Goal: Find specific page/section: Find specific page/section

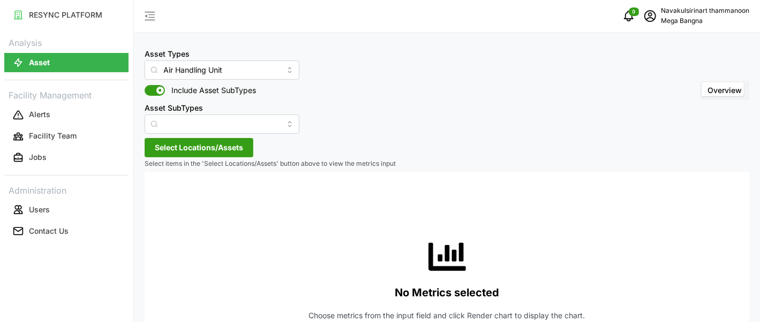
click at [149, 11] on icon "button" at bounding box center [149, 16] width 13 height 13
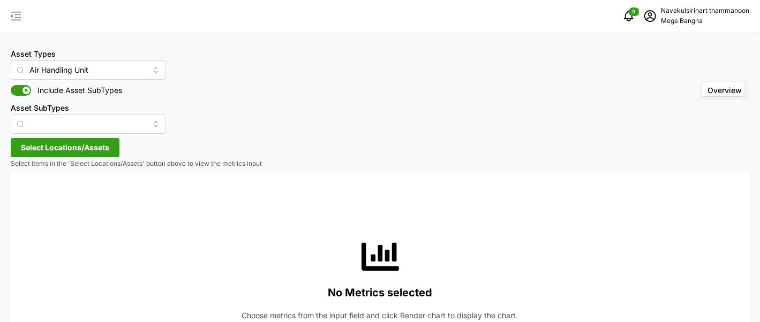
click at [12, 17] on icon "button" at bounding box center [16, 16] width 10 height 9
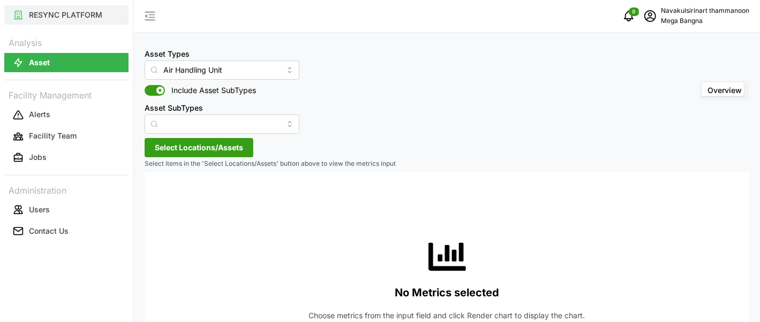
click at [77, 10] on p "RESYNC PLATFORM" at bounding box center [65, 15] width 73 height 11
type input "Air Handling Unit"
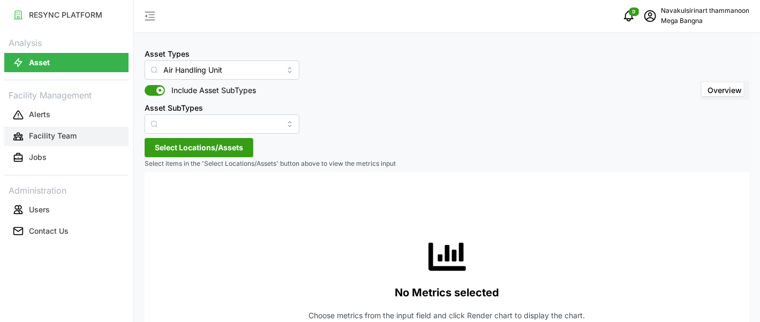
click at [43, 127] on button "Facility Team" at bounding box center [66, 136] width 124 height 19
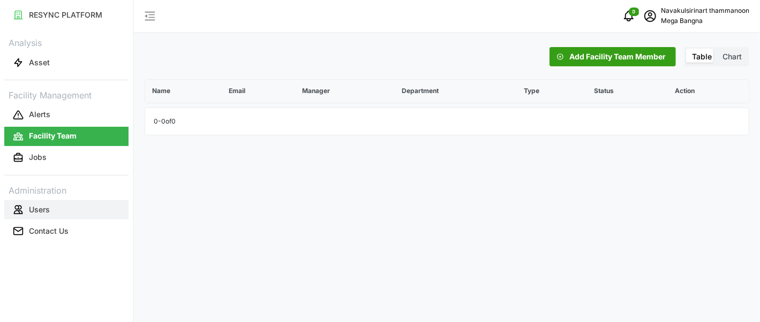
click at [34, 204] on p "Users" at bounding box center [39, 209] width 21 height 11
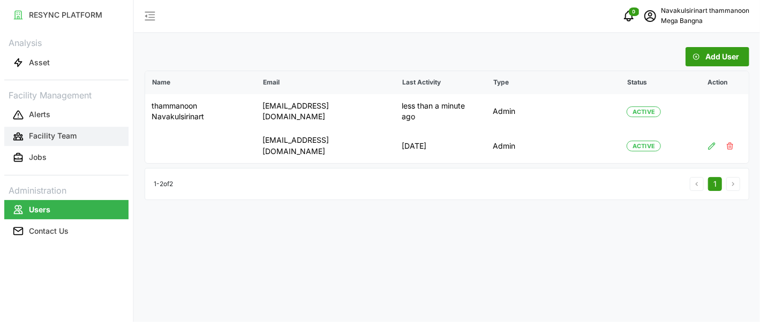
click at [45, 131] on p "Facility Team" at bounding box center [53, 136] width 48 height 11
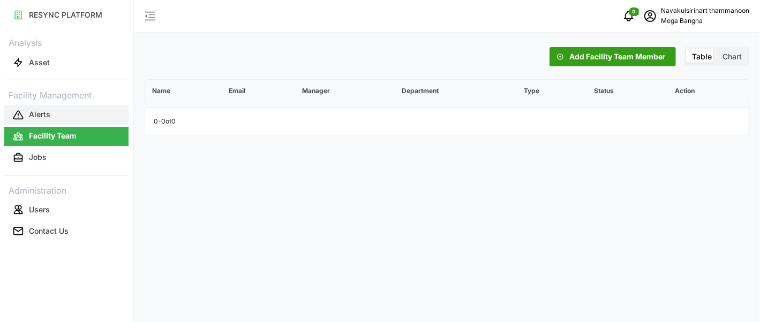
click at [39, 109] on p "Alerts" at bounding box center [39, 114] width 21 height 11
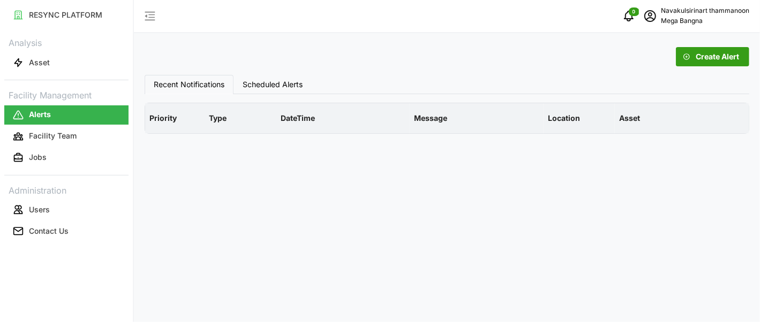
click at [49, 87] on p "Facility Management" at bounding box center [66, 95] width 124 height 16
click at [39, 57] on p "Asset" at bounding box center [39, 62] width 21 height 11
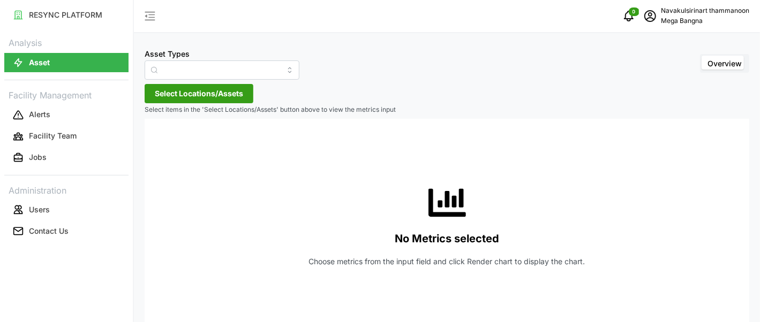
type input "Air Handling Unit"
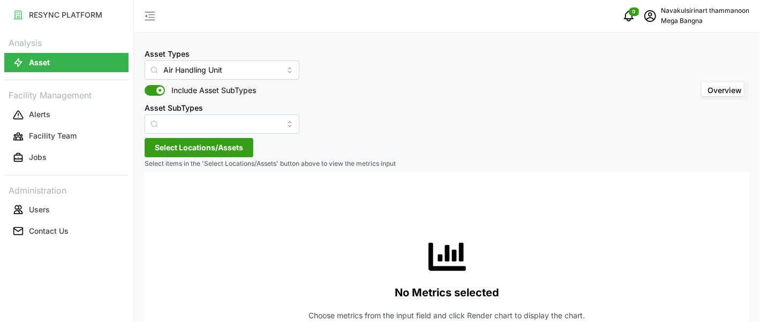
click at [124, 275] on div "RESYNC PLATFORM Analysis Asset Facility Management Alerts Facility Team Jobs Ad…" at bounding box center [66, 161] width 133 height 322
click at [214, 242] on div "No Metrics selected Choose metrics from the input field and click Render chart …" at bounding box center [446, 279] width 587 height 214
click at [202, 115] on input "Asset SubTypes" at bounding box center [222, 124] width 155 height 19
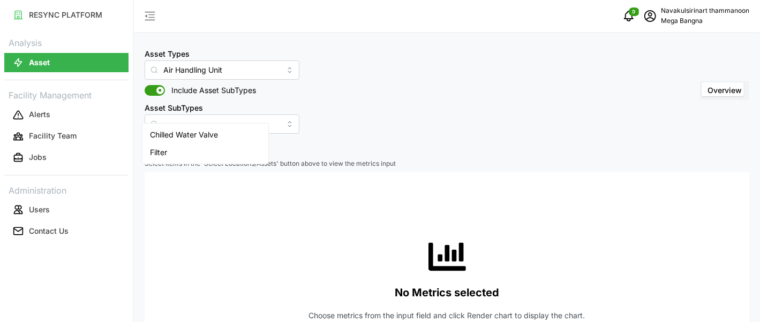
click at [245, 246] on div "No Metrics selected Choose metrics from the input field and click Render chart …" at bounding box center [446, 279] width 587 height 214
